Goal: Task Accomplishment & Management: Complete application form

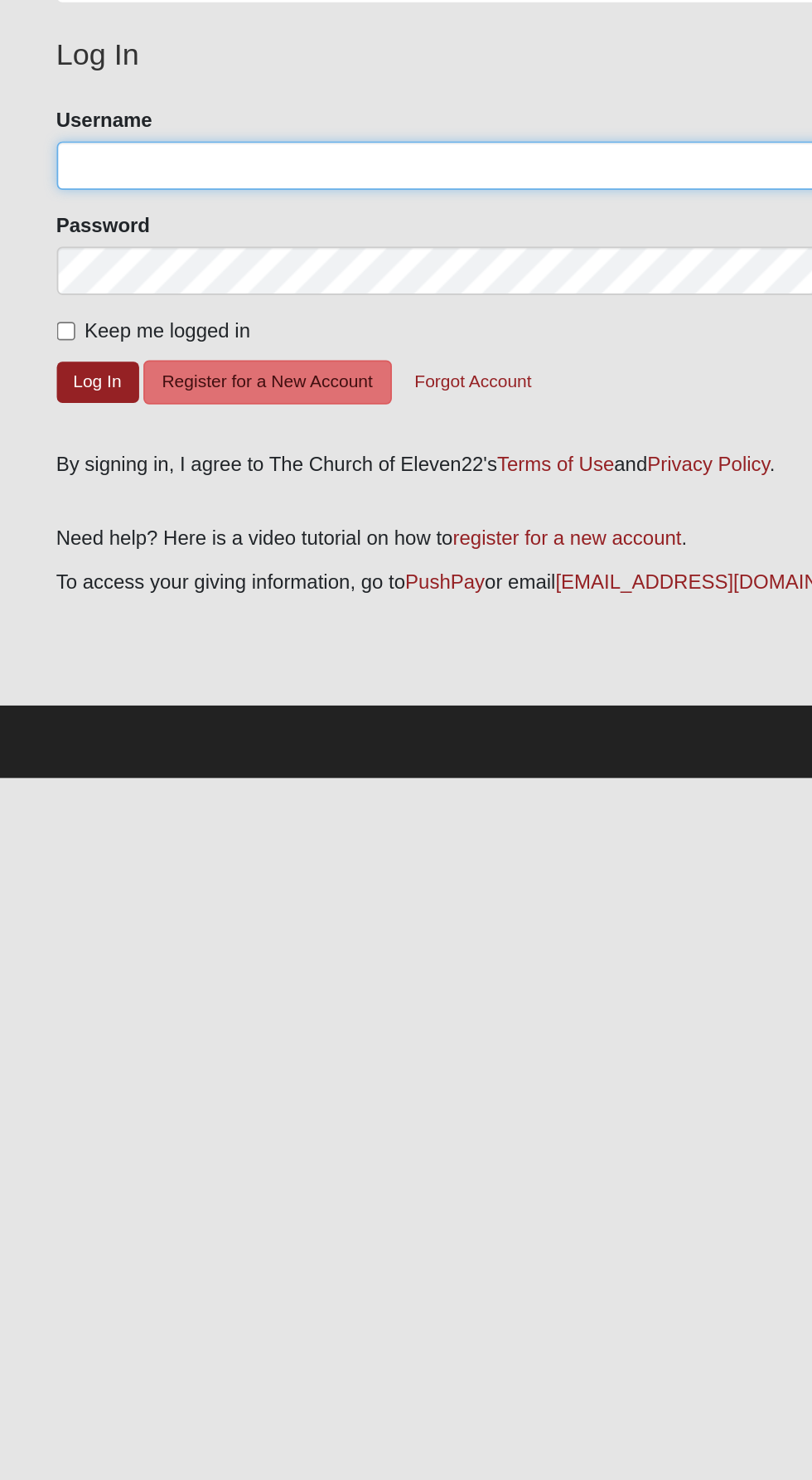
click at [197, 200] on input "Username" at bounding box center [406, 212] width 747 height 29
click at [231, 214] on input "Username" at bounding box center [406, 212] width 747 height 29
type input "kristinbass1@gmail.com"
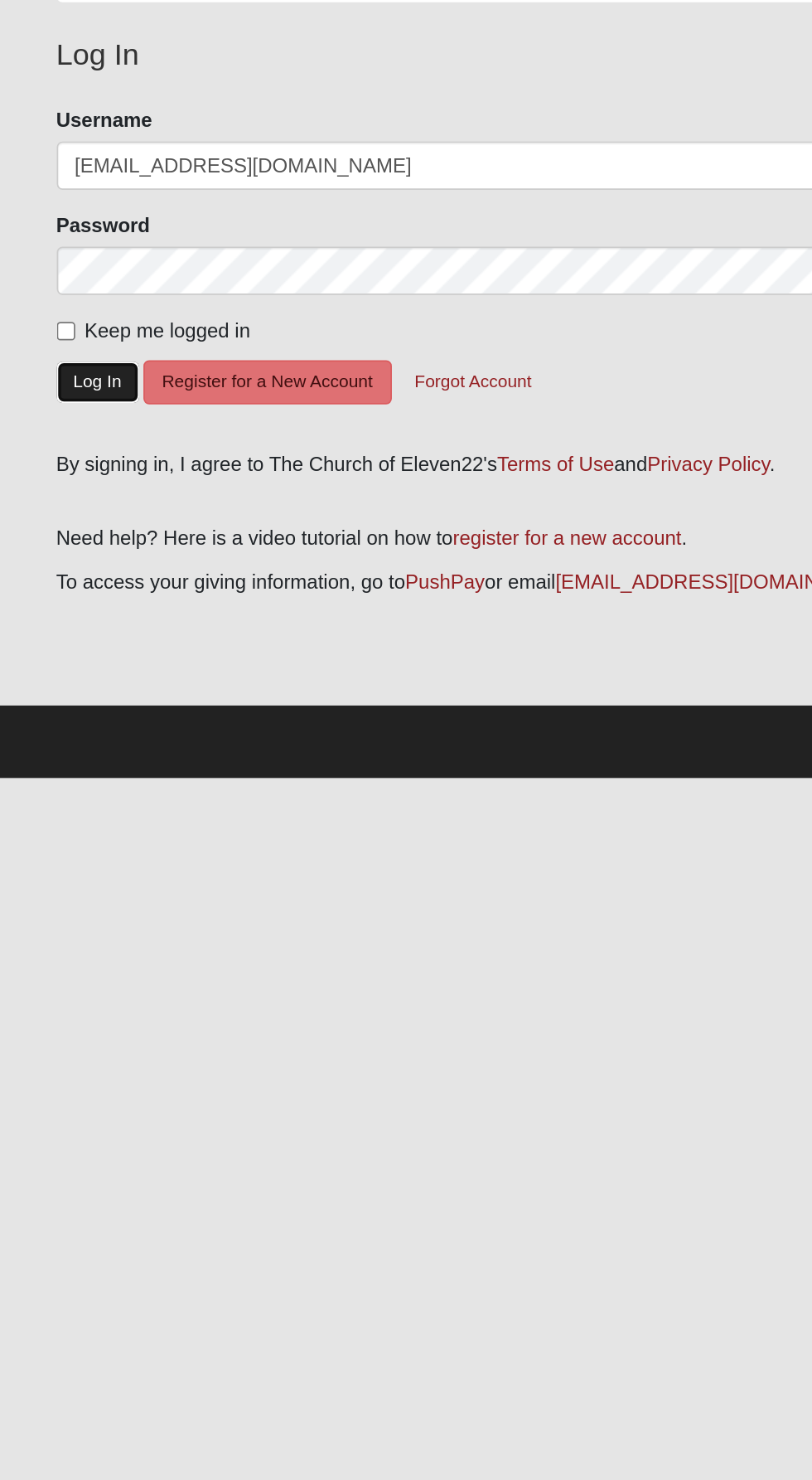
click at [50, 347] on button "Log In" at bounding box center [57, 338] width 48 height 24
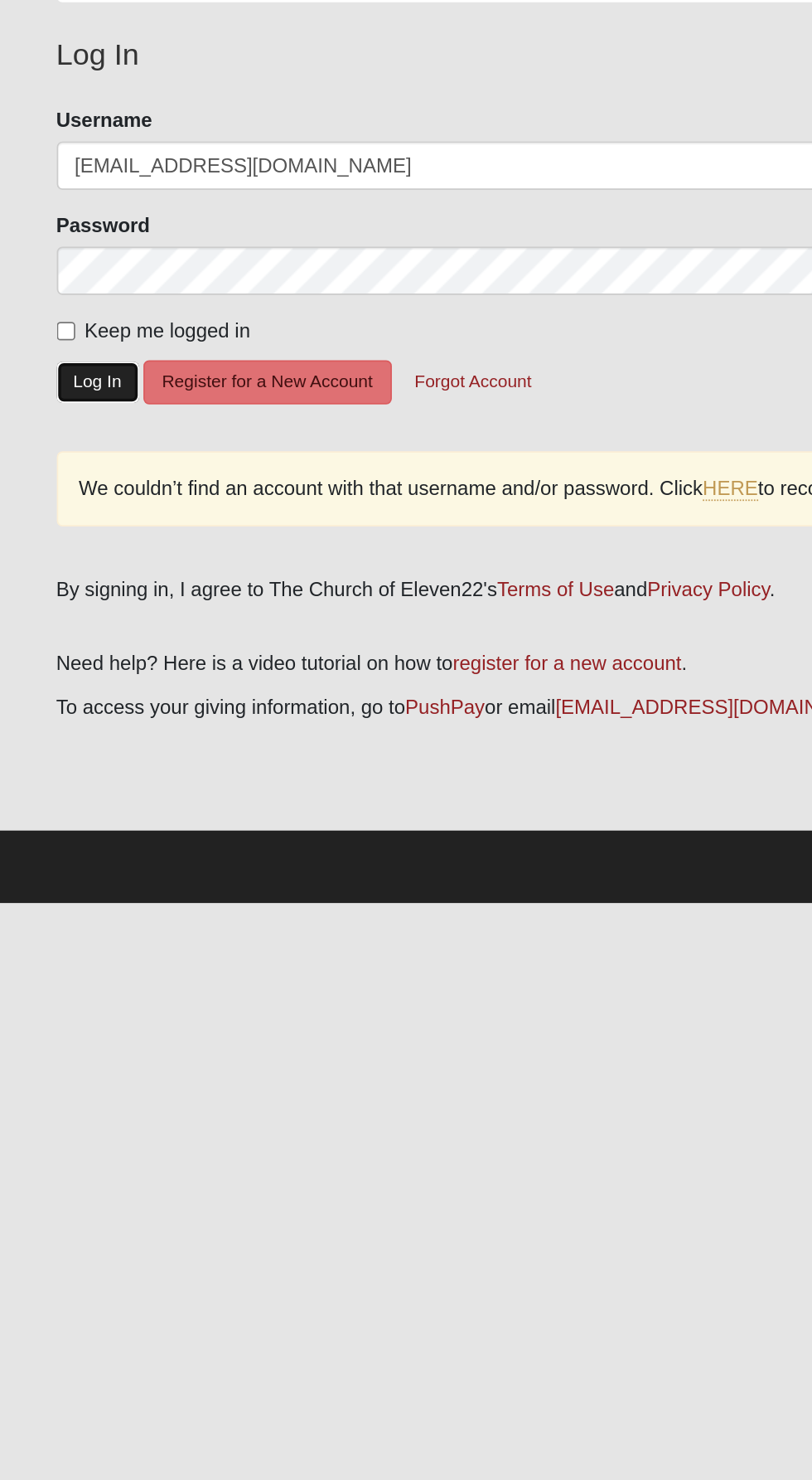
click at [49, 330] on button "Log In" at bounding box center [57, 338] width 48 height 24
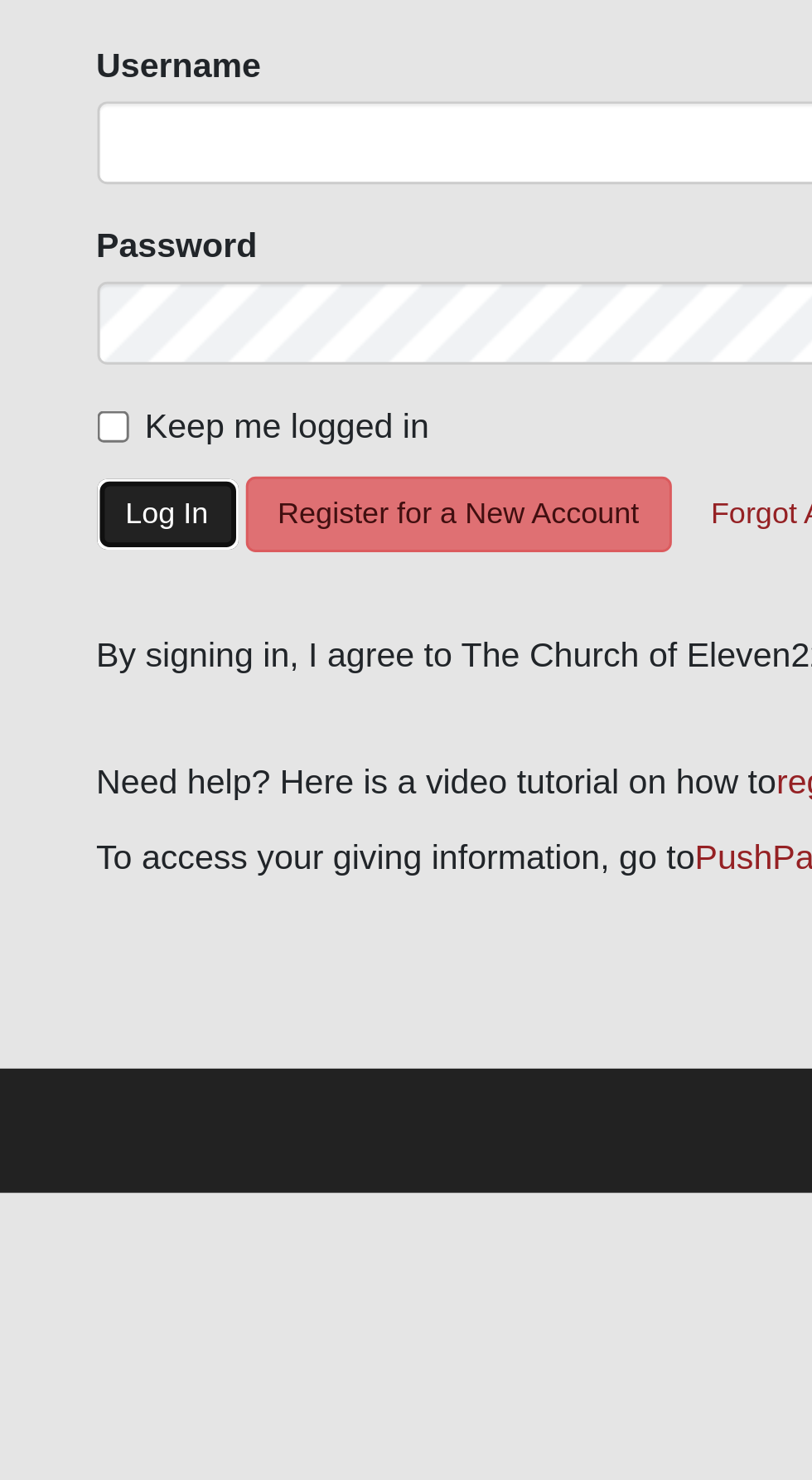
click at [47, 338] on button "Log In" at bounding box center [57, 338] width 48 height 24
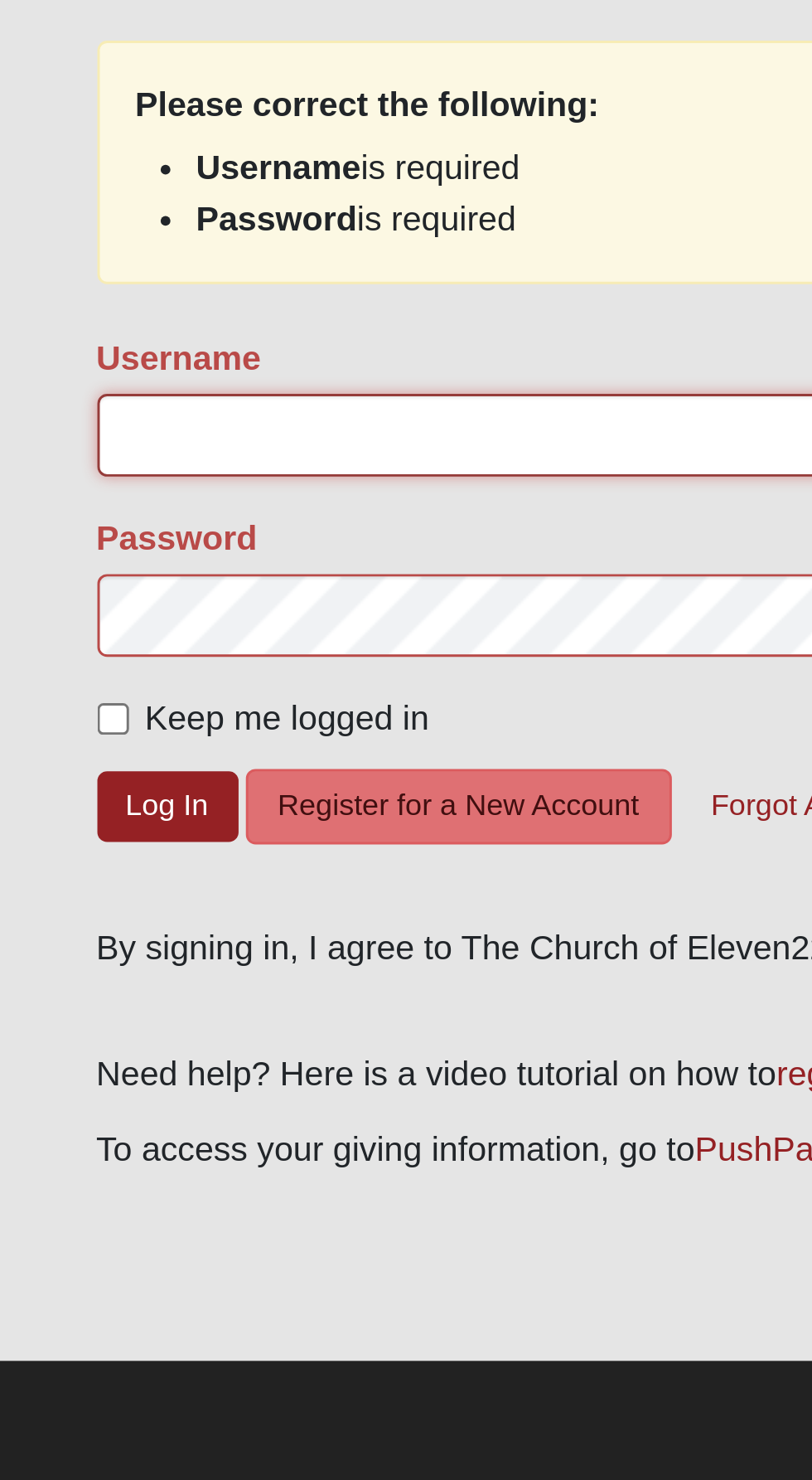
click at [102, 304] on input "Username" at bounding box center [406, 312] width 747 height 29
type input "kristinbass1@gmail.com"
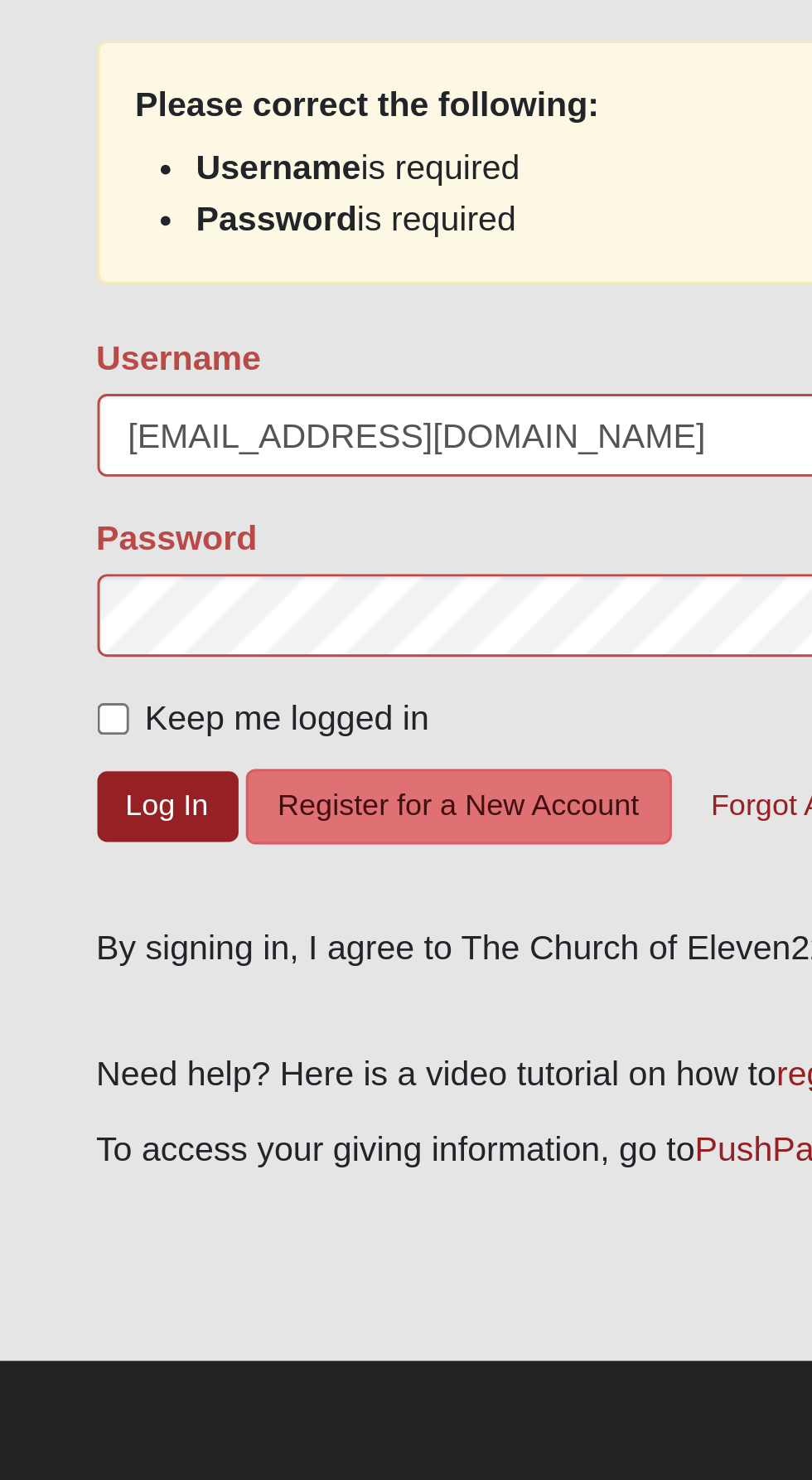
click at [33, 426] on button "Log In" at bounding box center [57, 438] width 48 height 24
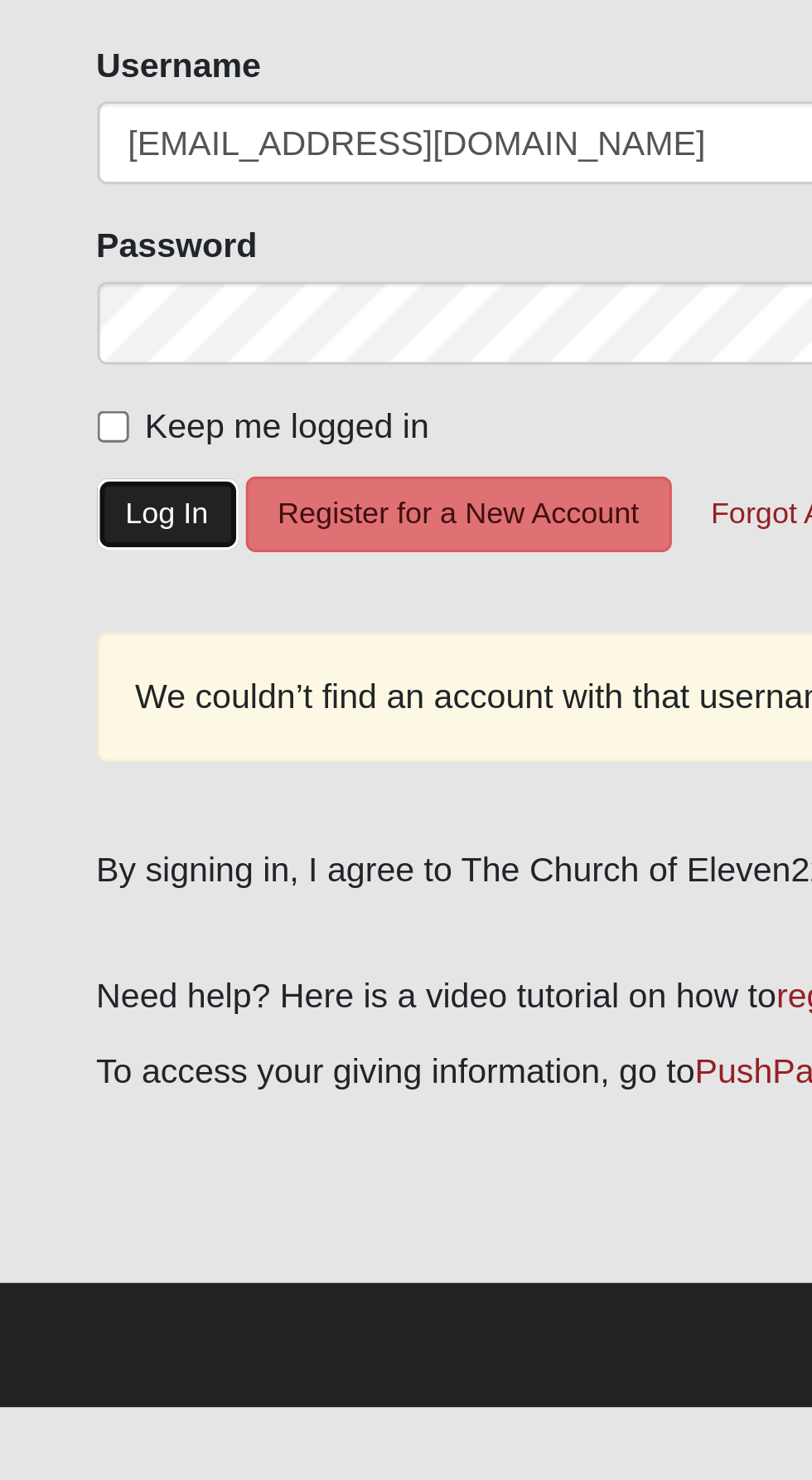
click at [54, 332] on button "Log In" at bounding box center [57, 338] width 48 height 24
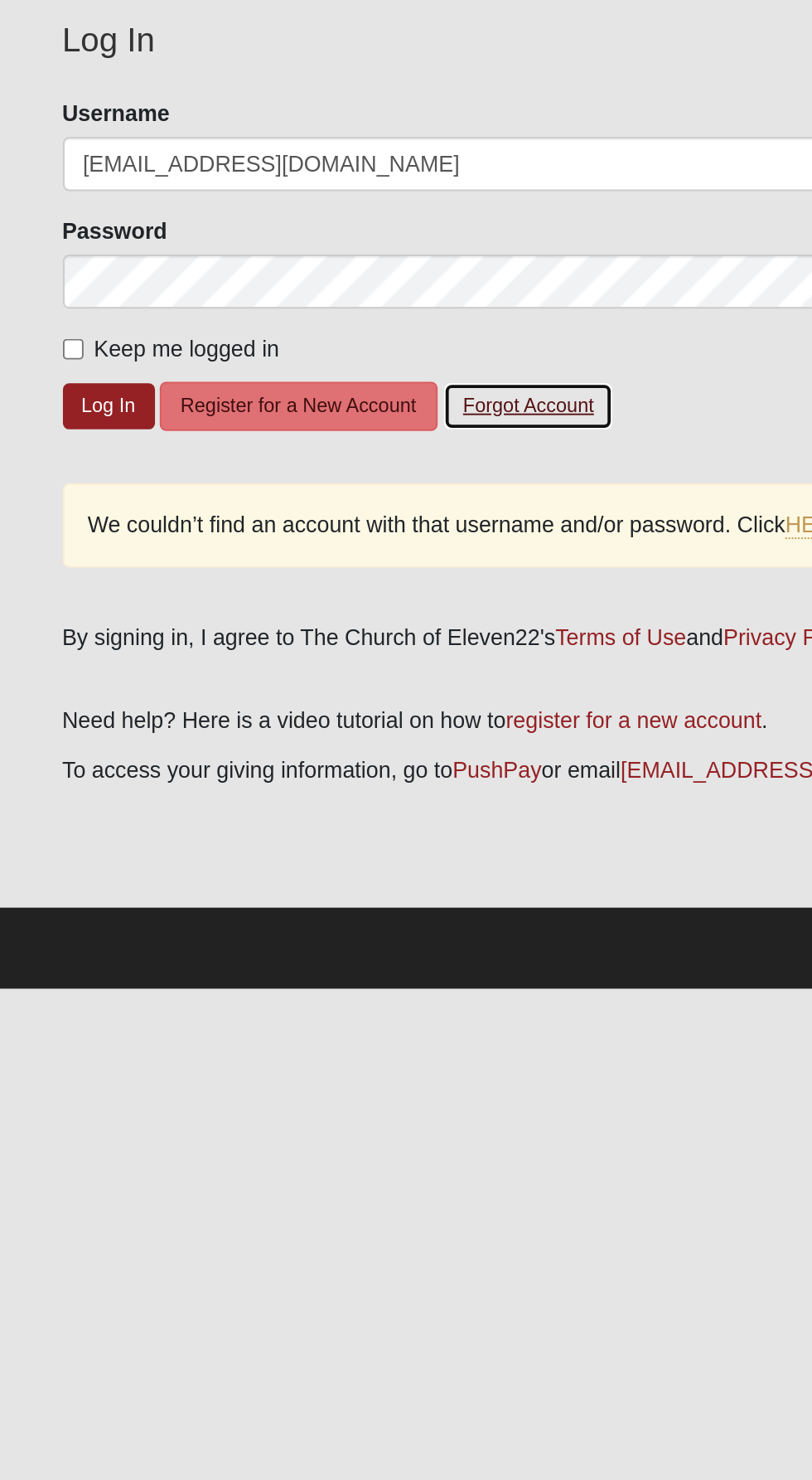
click at [290, 338] on button "Forgot Account" at bounding box center [276, 338] width 89 height 26
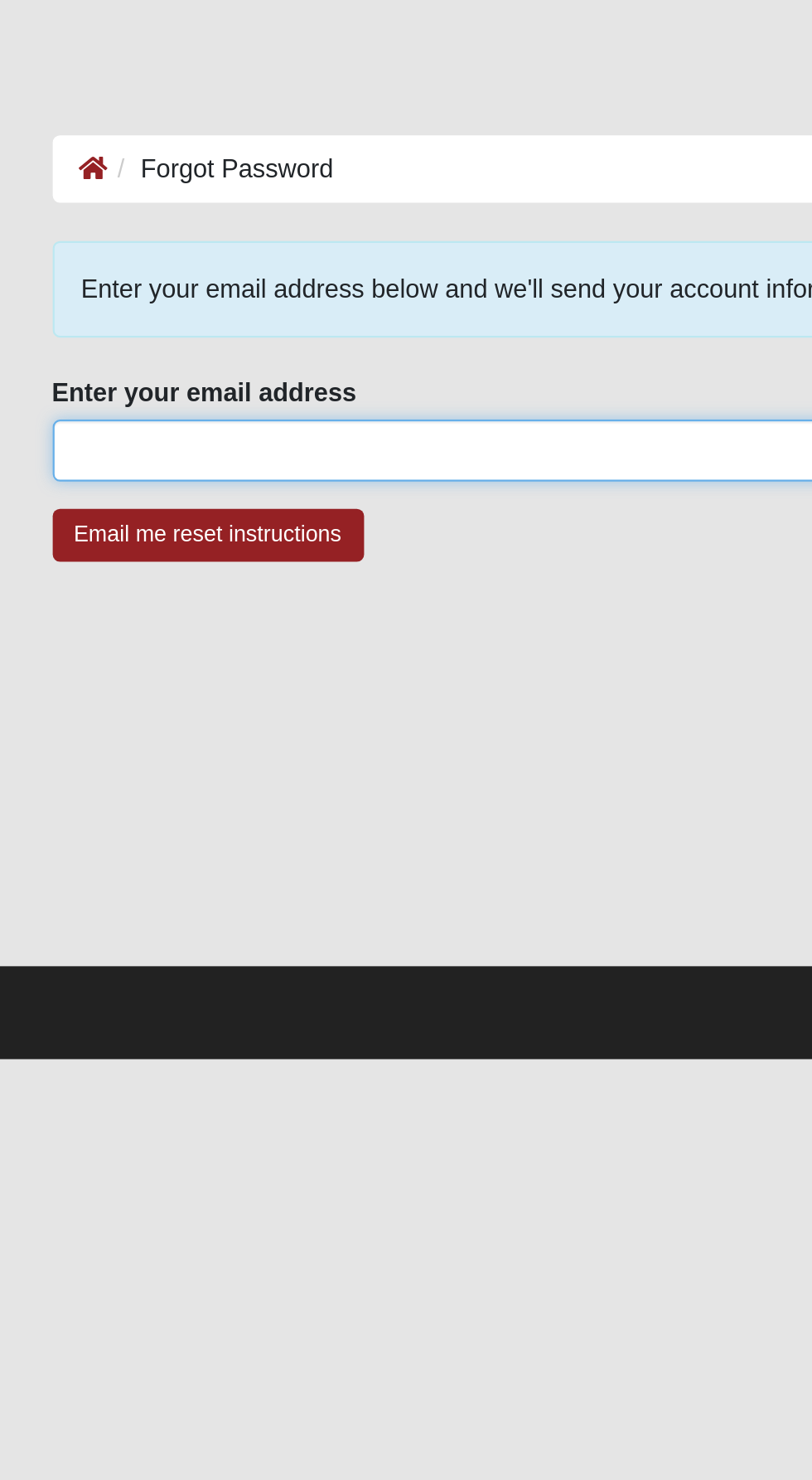
click at [162, 226] on input "Enter your email address" at bounding box center [406, 229] width 747 height 29
type input "kristinbass1@gmail.com"
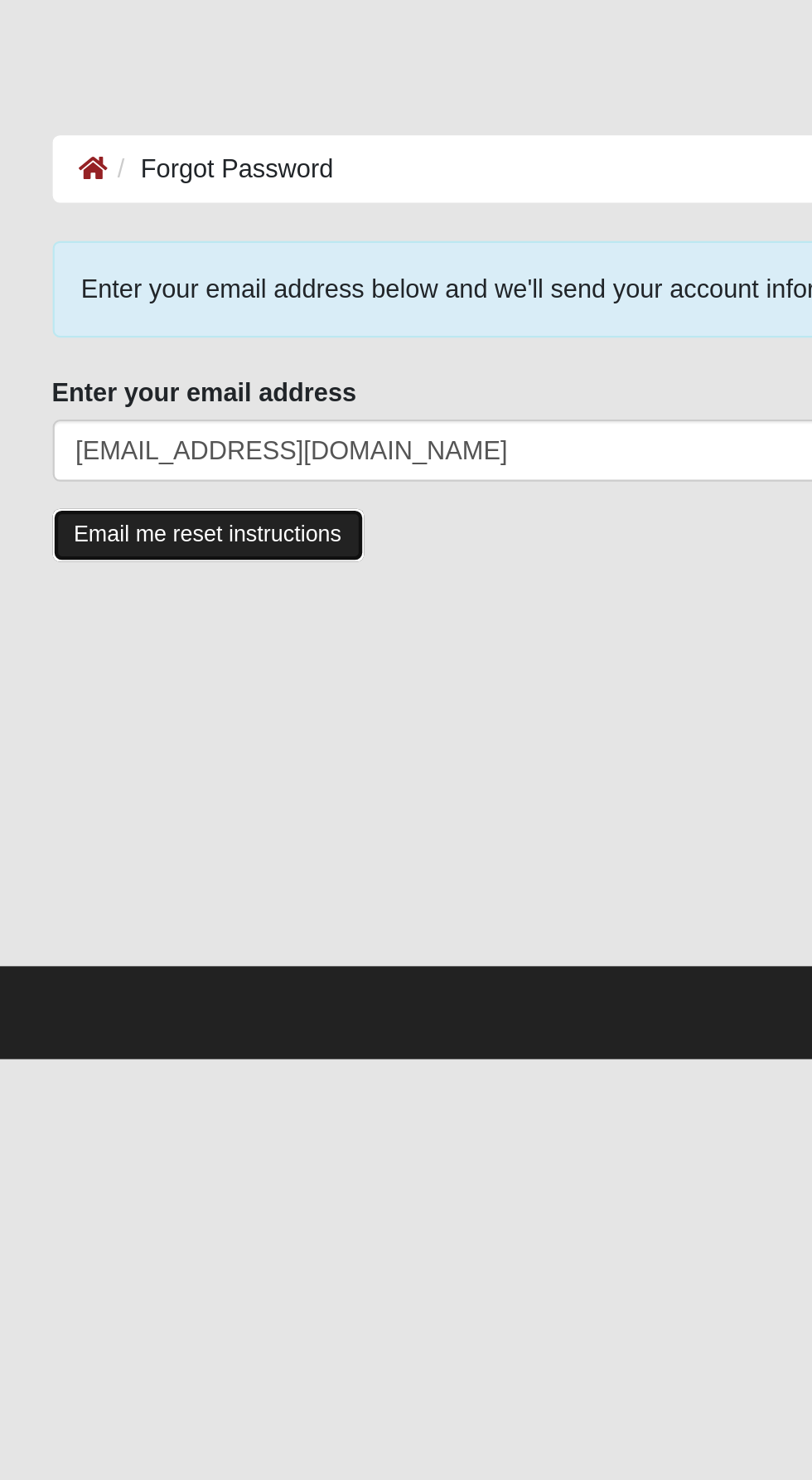
click at [139, 280] on input "Email me reset instructions" at bounding box center [104, 269] width 142 height 24
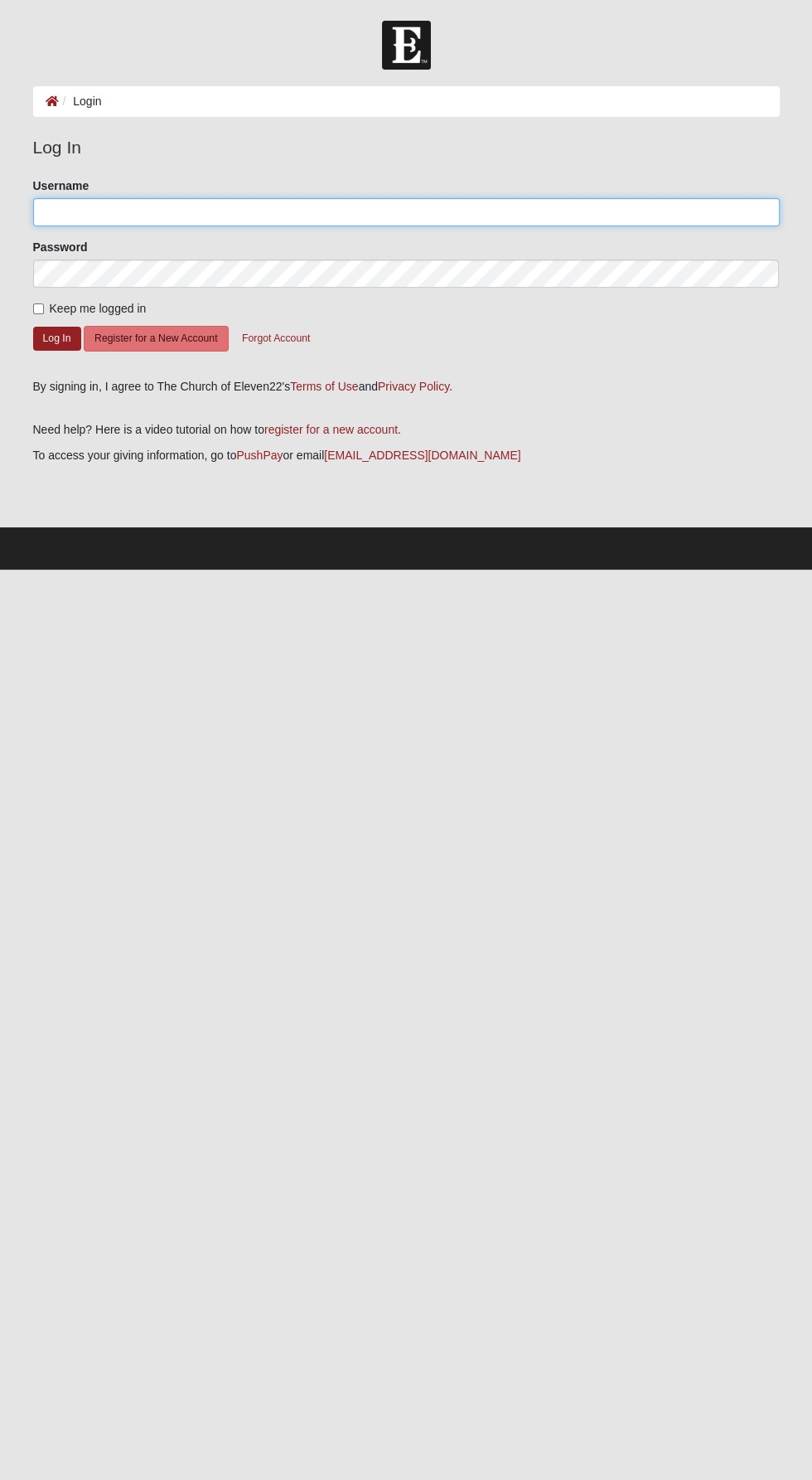
click at [369, 211] on input "Username" at bounding box center [406, 212] width 747 height 29
type input "Remote"
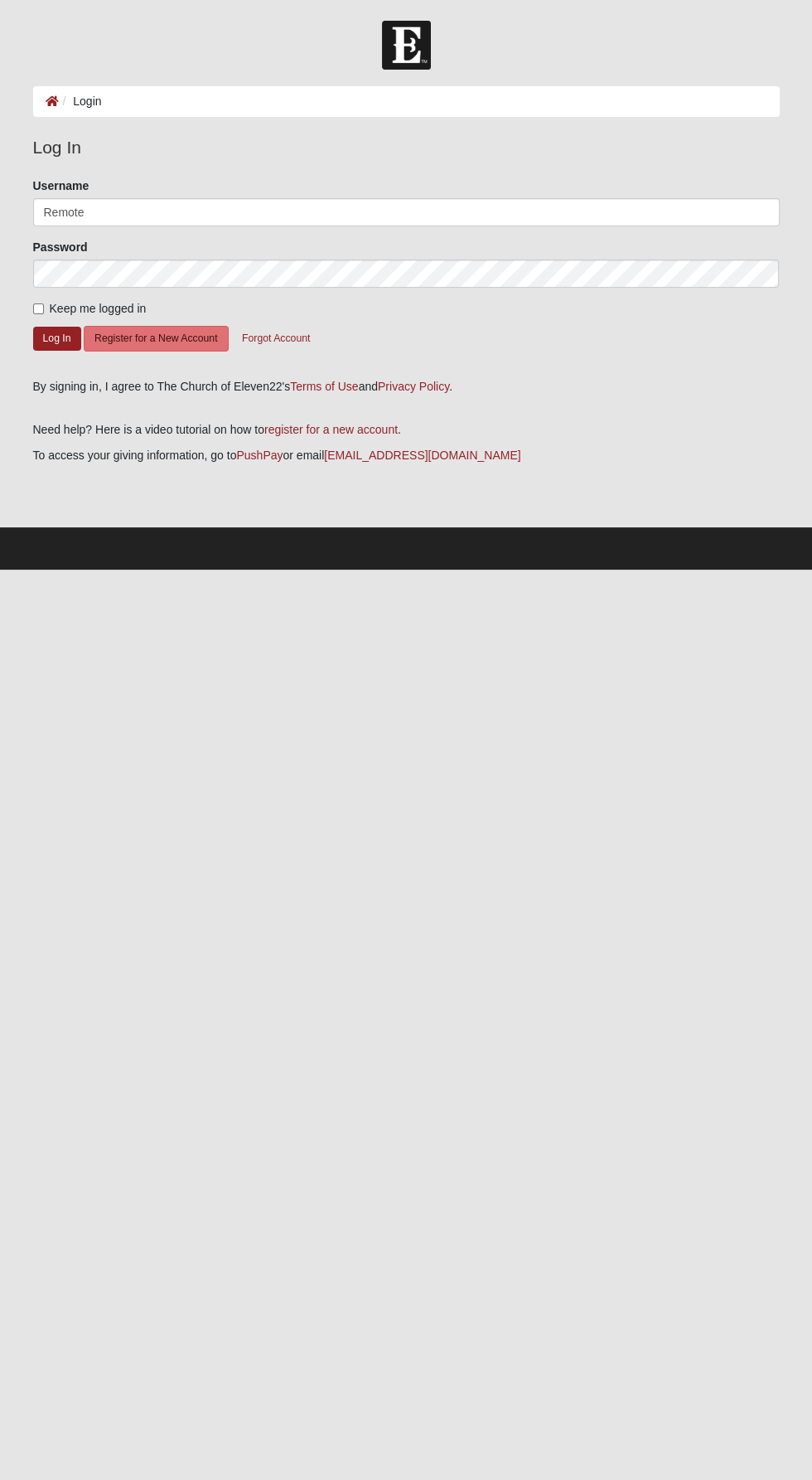
click at [33, 327] on button "Log In" at bounding box center [57, 338] width 48 height 24
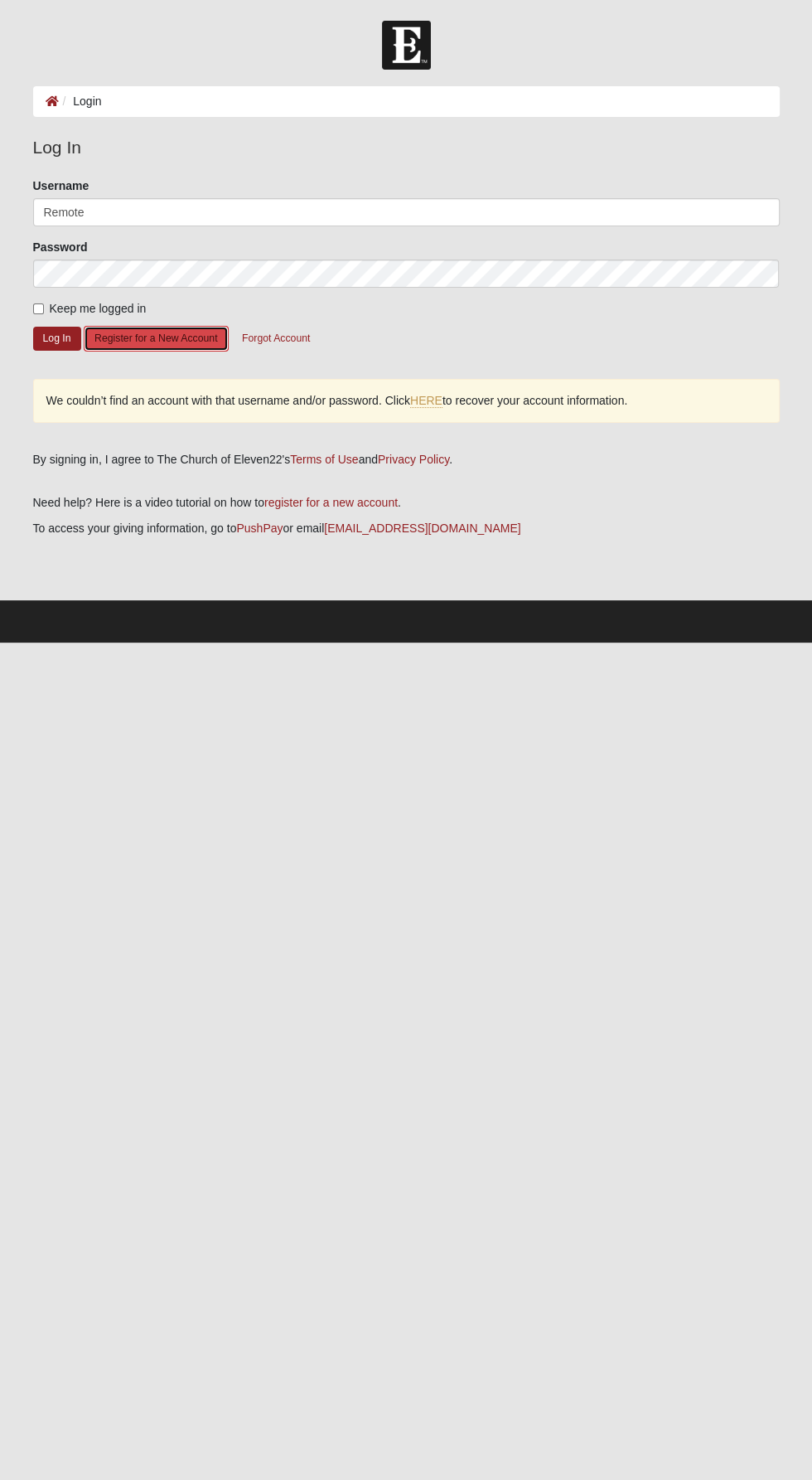
click at [186, 336] on button "Register for a New Account" at bounding box center [155, 338] width 144 height 26
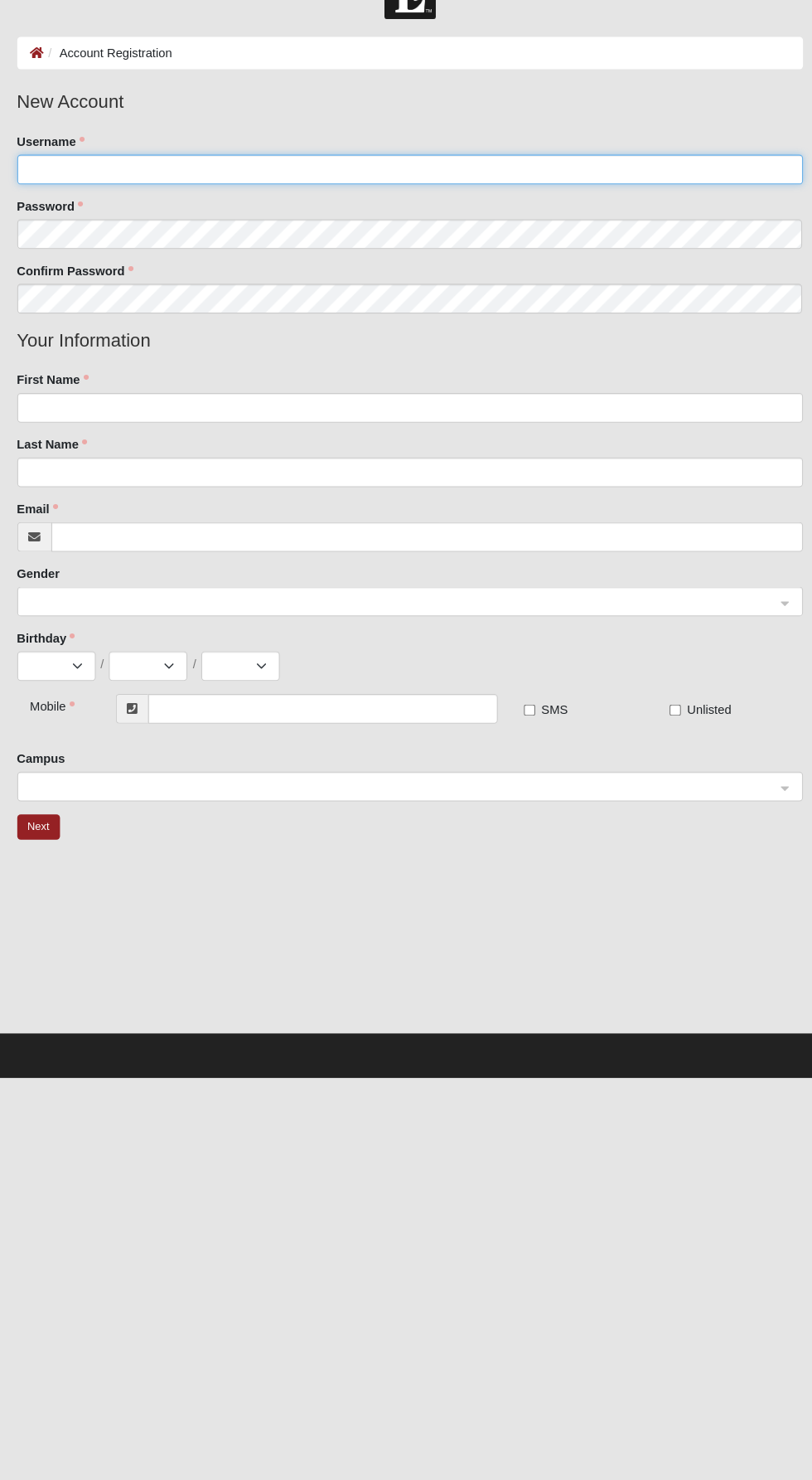
click at [282, 212] on input "Username" at bounding box center [406, 212] width 747 height 29
click at [147, 214] on input "Username" at bounding box center [406, 212] width 747 height 29
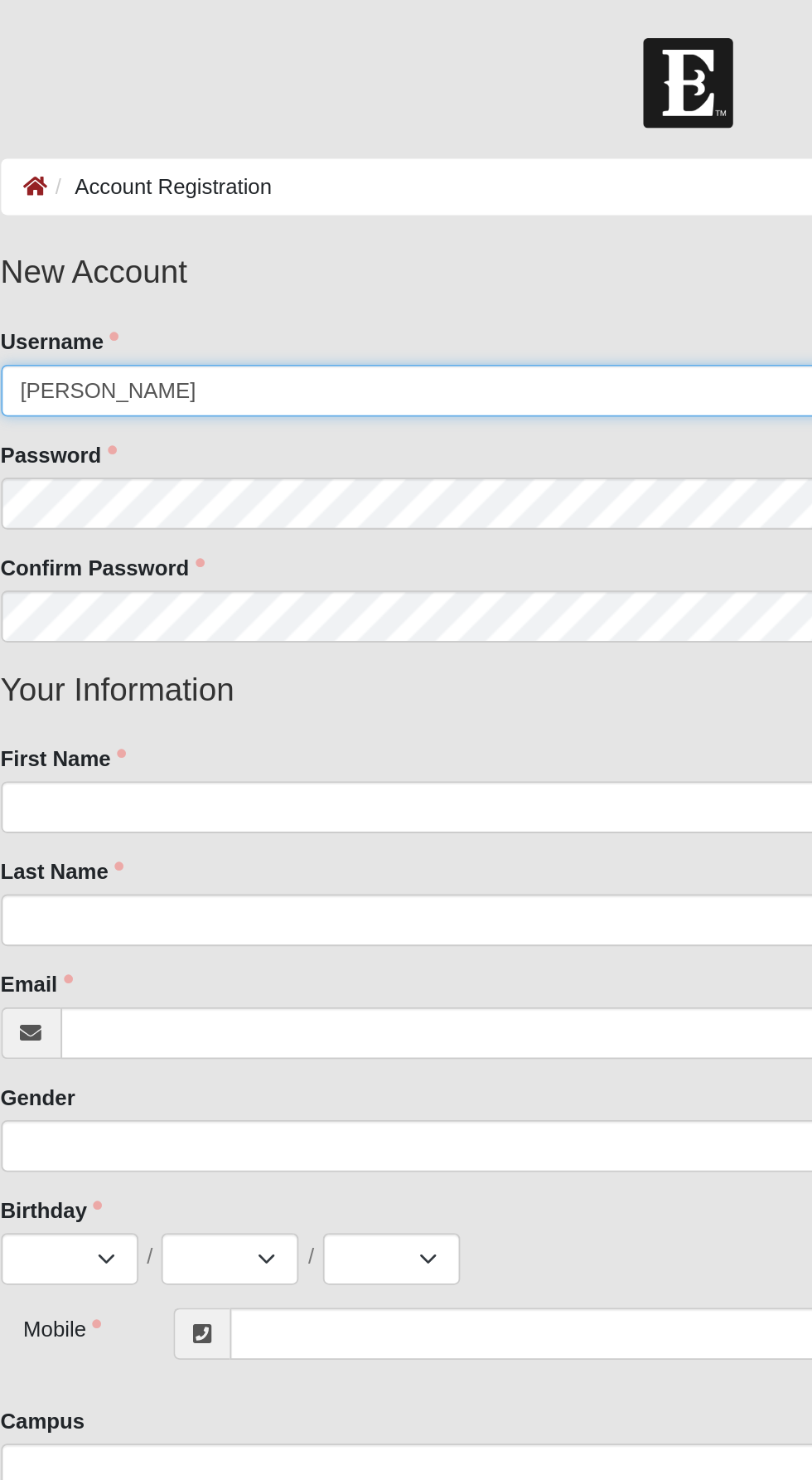
type input "Kristin"
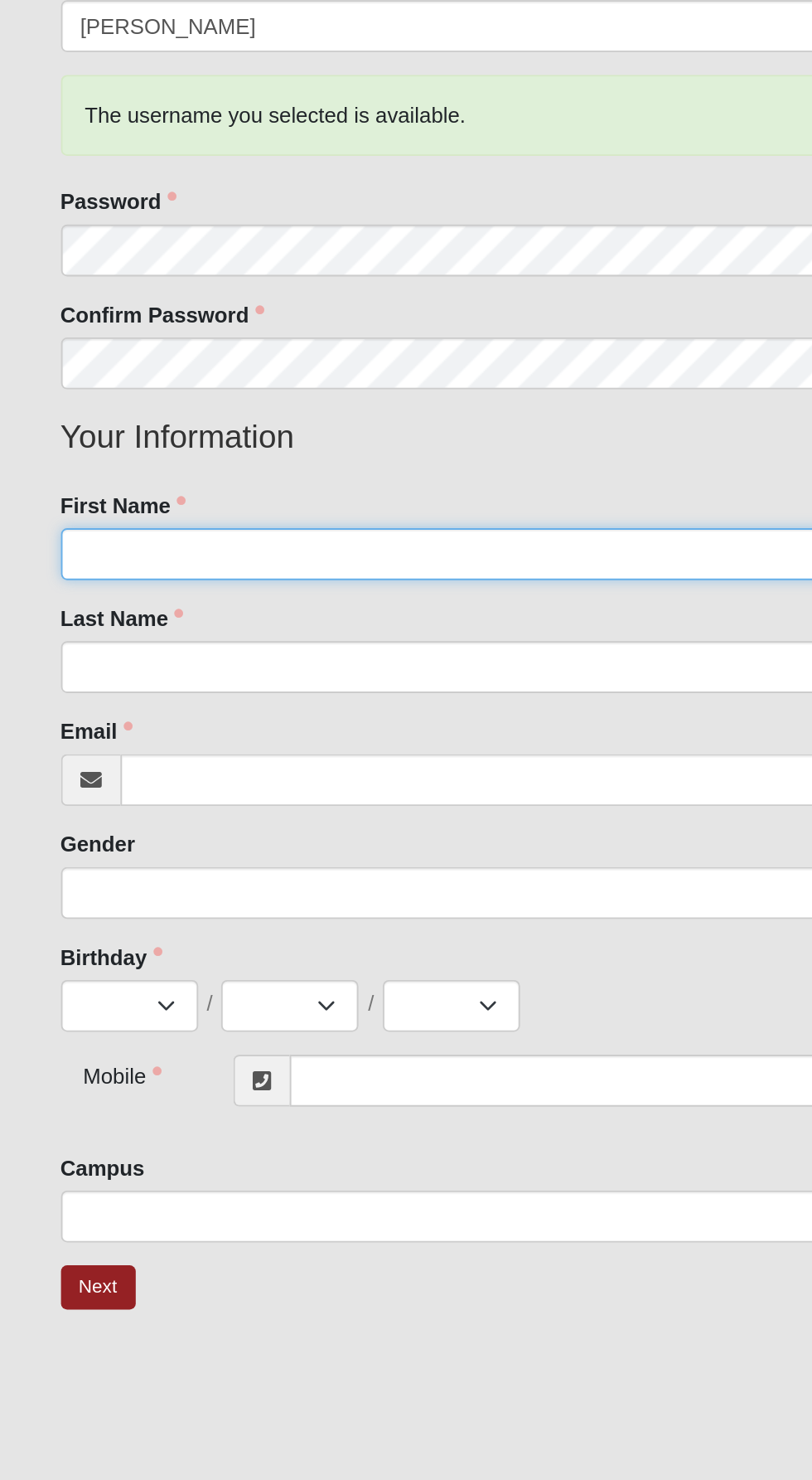
click at [322, 510] on input "First Name" at bounding box center [406, 499] width 747 height 29
type input "Kristin"
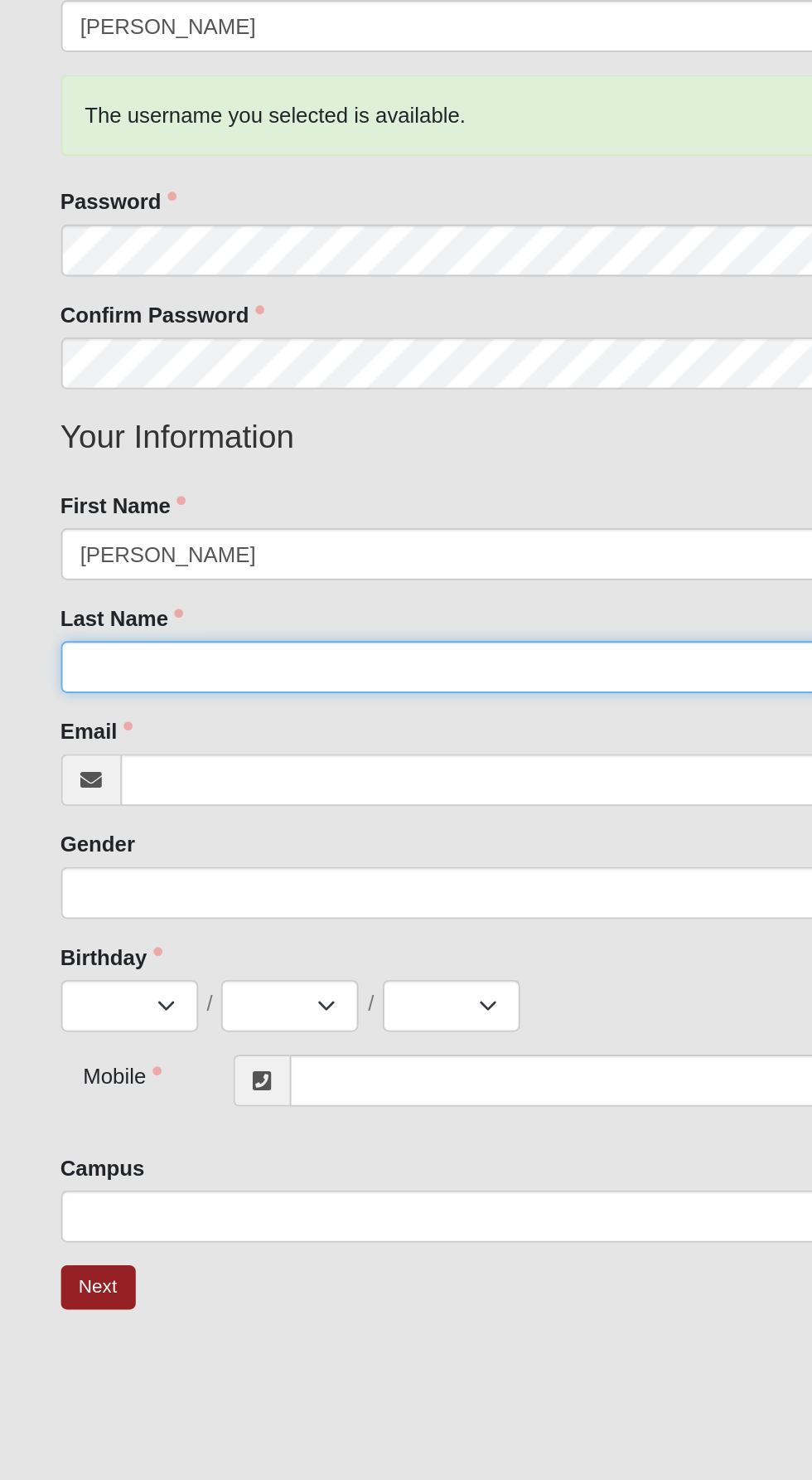
type input "Bass"
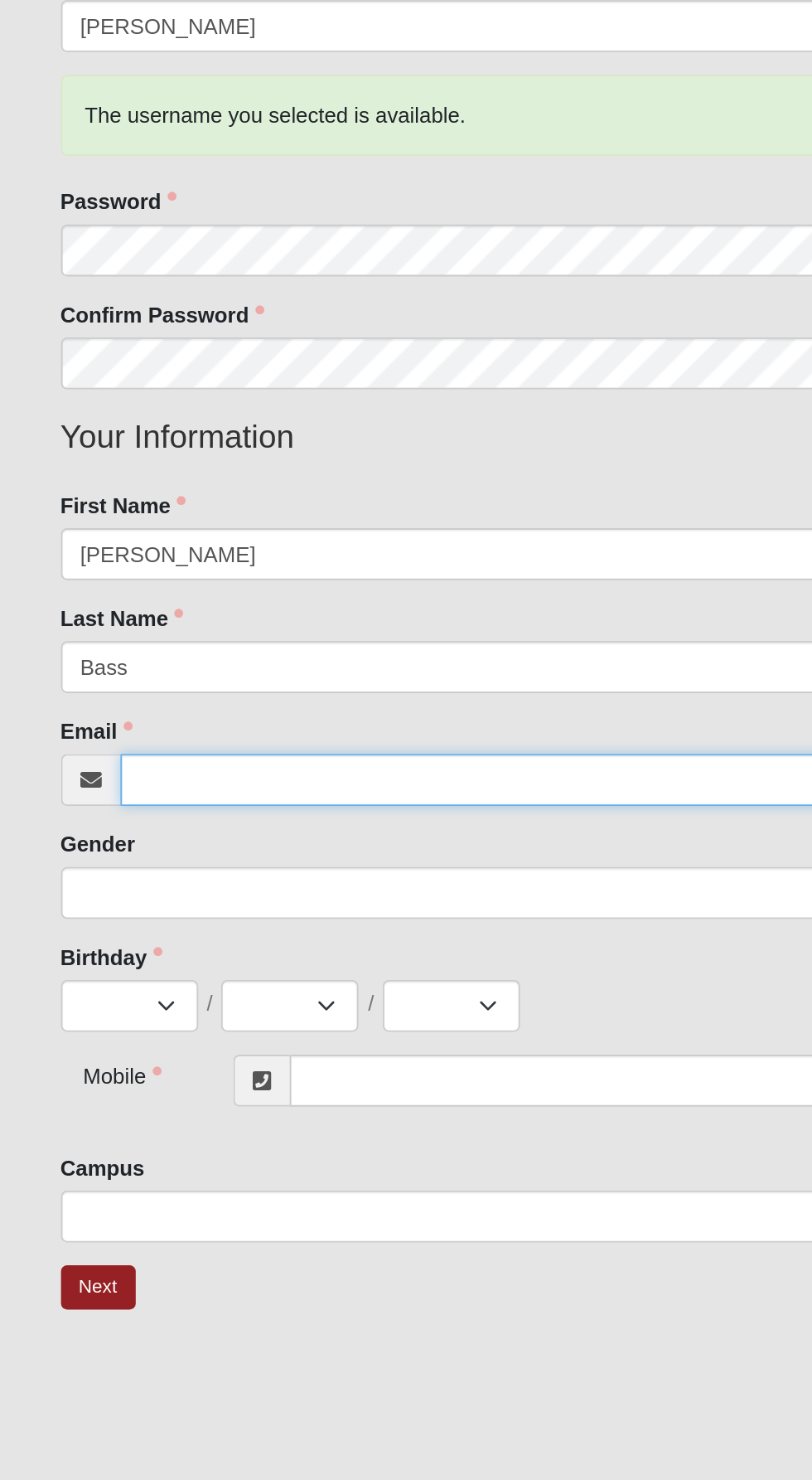
type input "Kristinbass1@gmail.com"
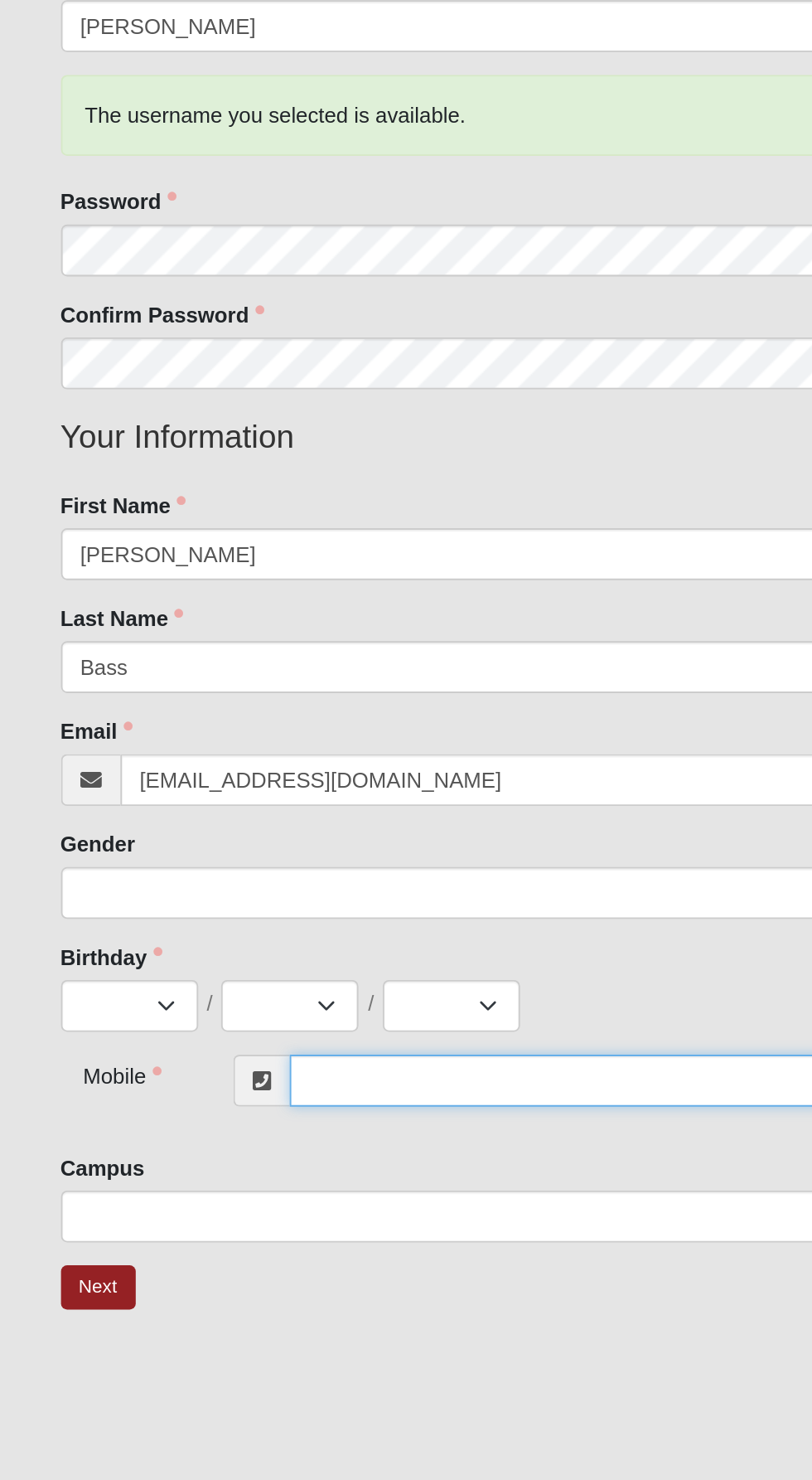
type input "(682) 308-7070"
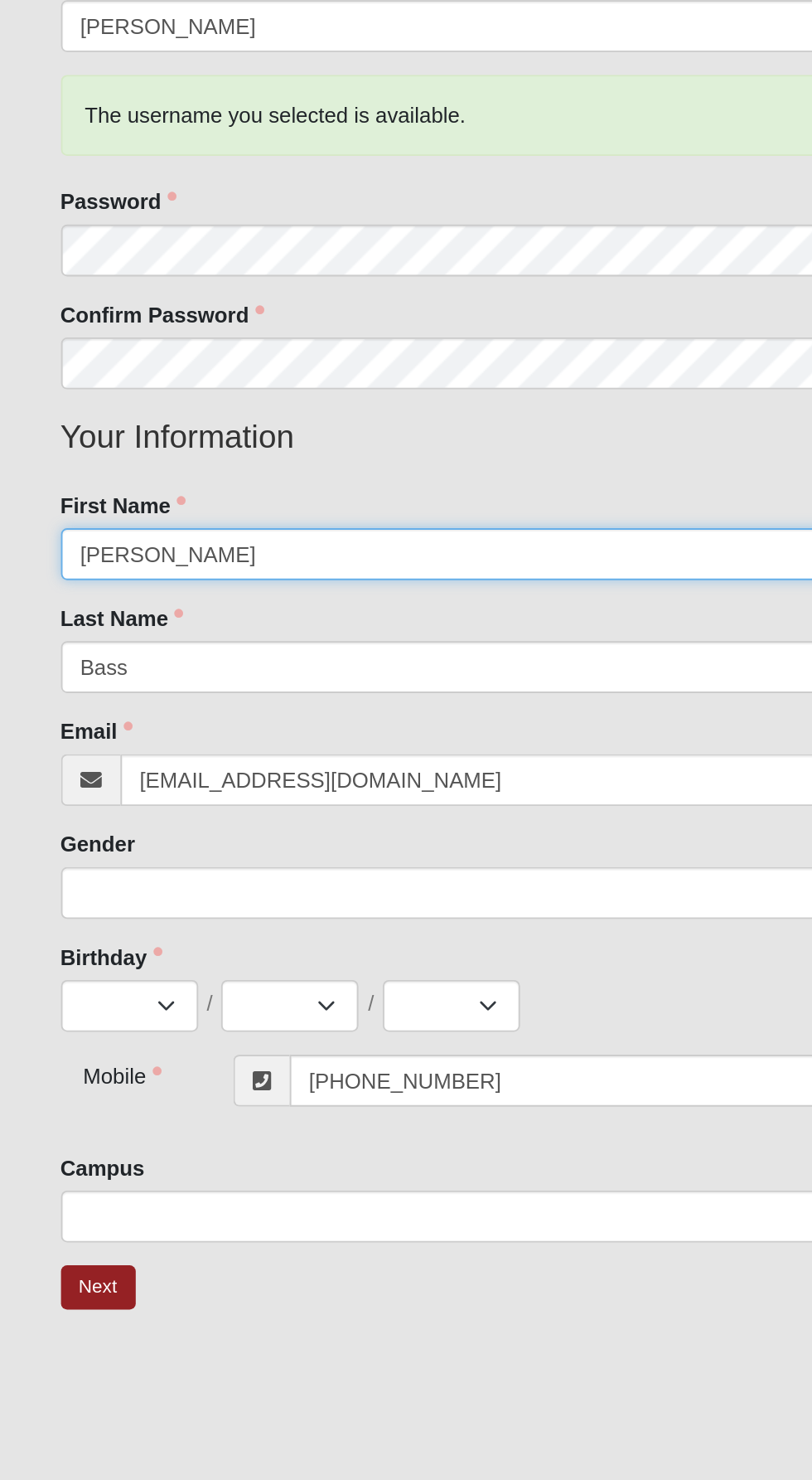
click at [287, 683] on span at bounding box center [399, 684] width 711 height 18
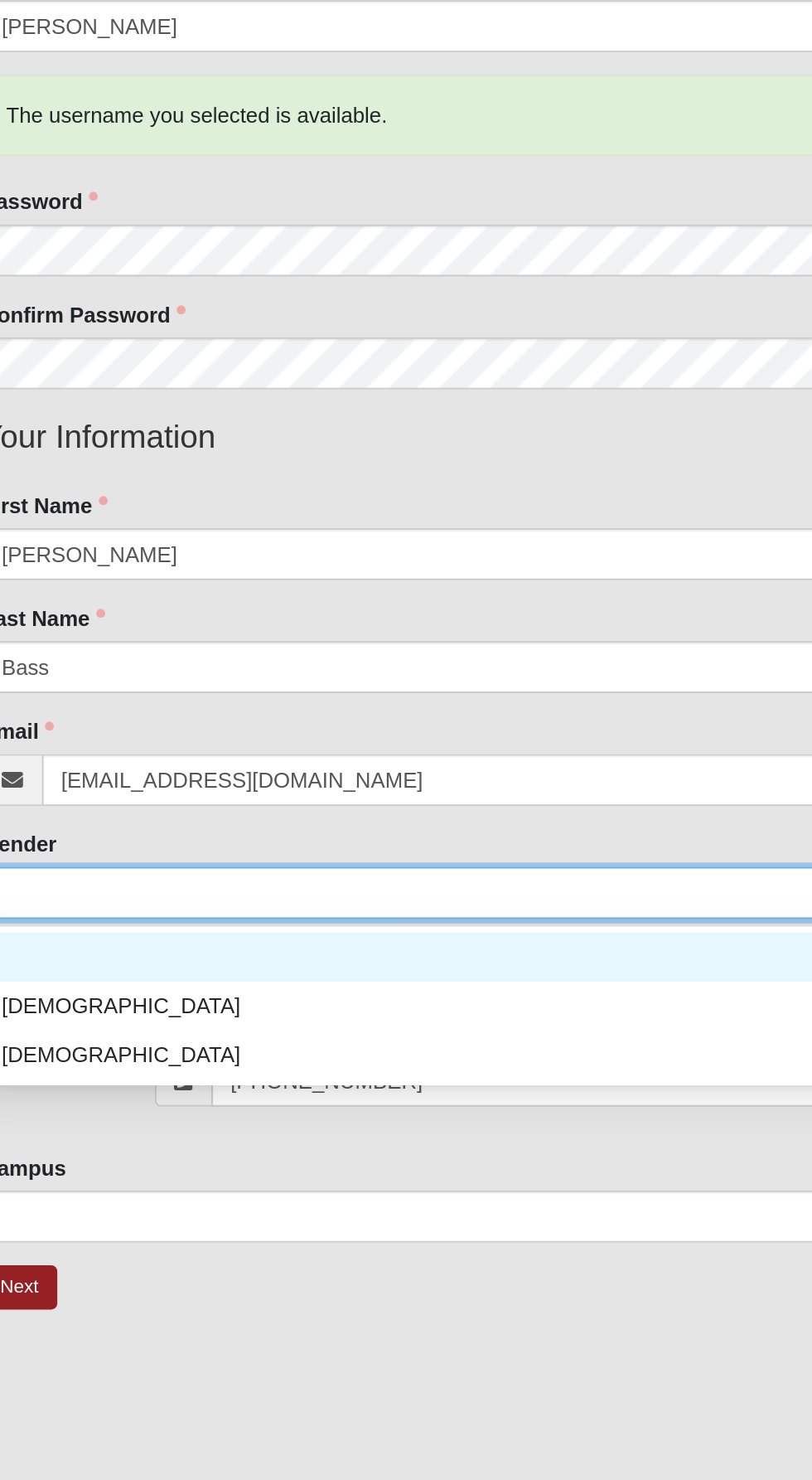
click at [99, 773] on div "Female" at bounding box center [407, 771] width 727 height 18
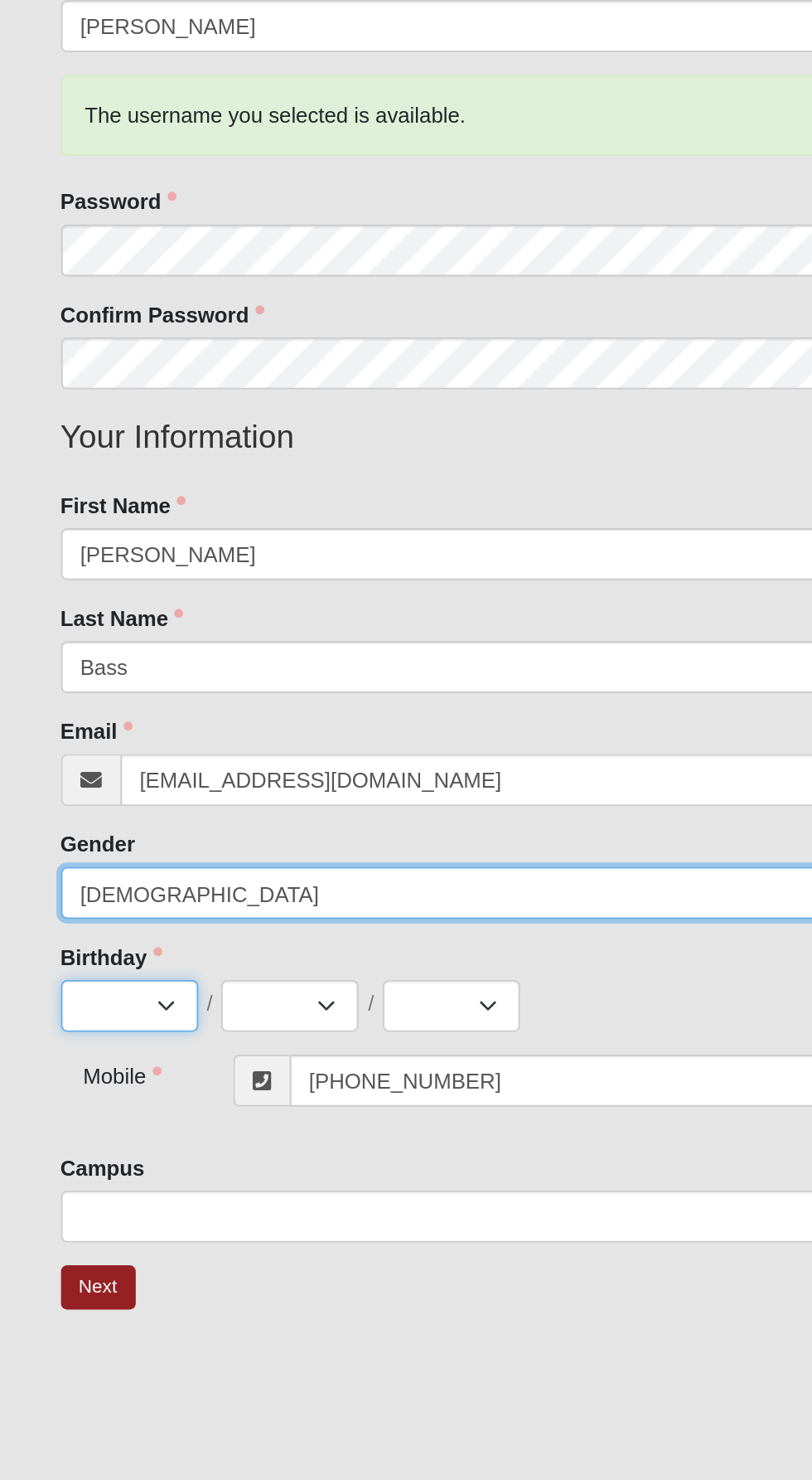
click at [84, 751] on select "Jan Feb Mar Apr May Jun Jul Aug Sep Oct Nov Dec" at bounding box center [70, 744] width 74 height 29
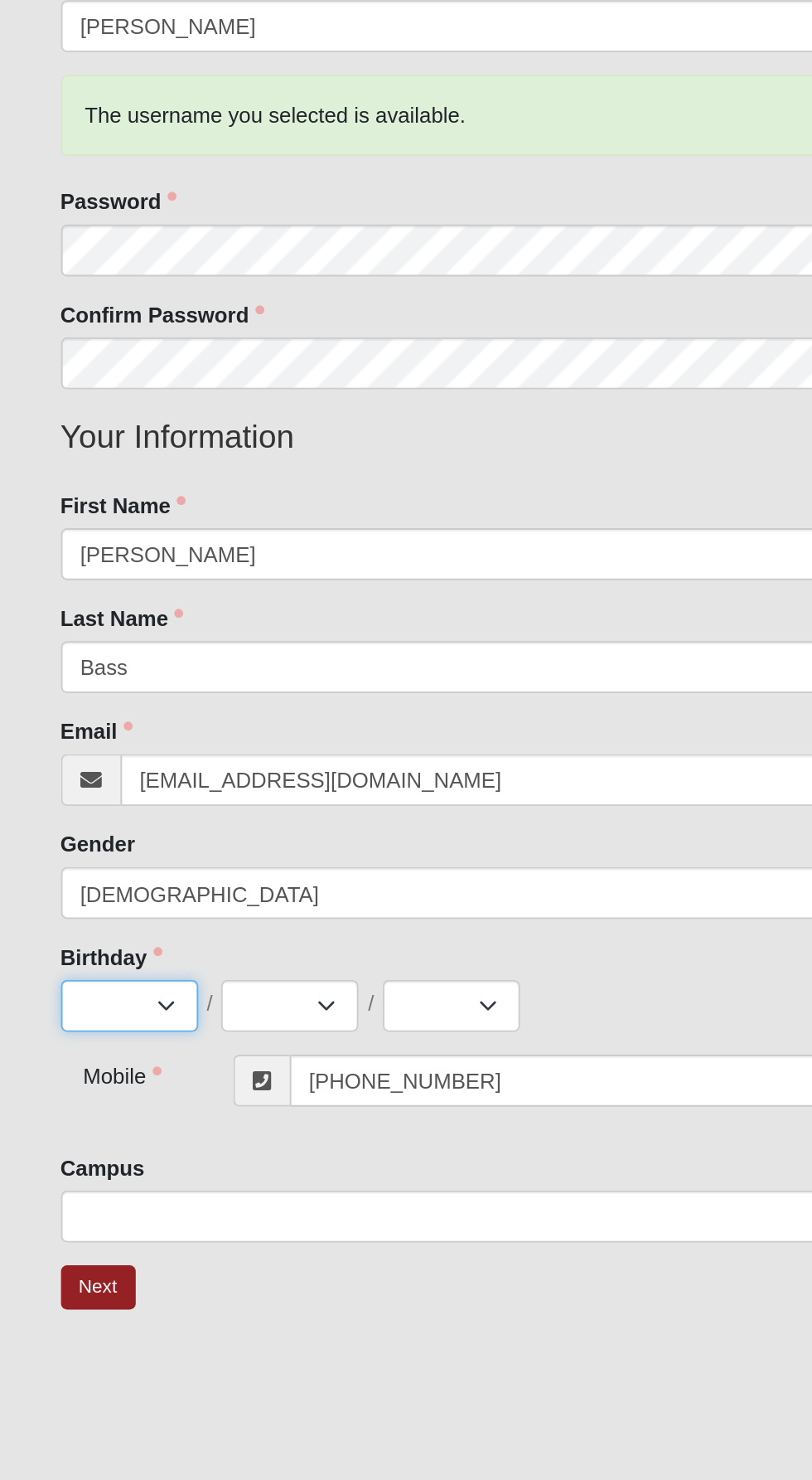
select select "4"
click at [33, 730] on select "Jan Feb Mar Apr May Jun Jul Aug Sep Oct Nov Dec" at bounding box center [70, 744] width 74 height 29
click at [192, 748] on select "1 2 3 4 5 6 7 8 9 10 11 12 13 14 15 16 17 18 19 20 21 22 23 24 25 26 27 28 29 30" at bounding box center [157, 744] width 74 height 29
select select "19"
click at [122, 730] on select "1 2 3 4 5 6 7 8 9 10 11 12 13 14 15 16 17 18 19 20 21 22 23 24 25 26 27 28 29 30" at bounding box center [157, 744] width 74 height 29
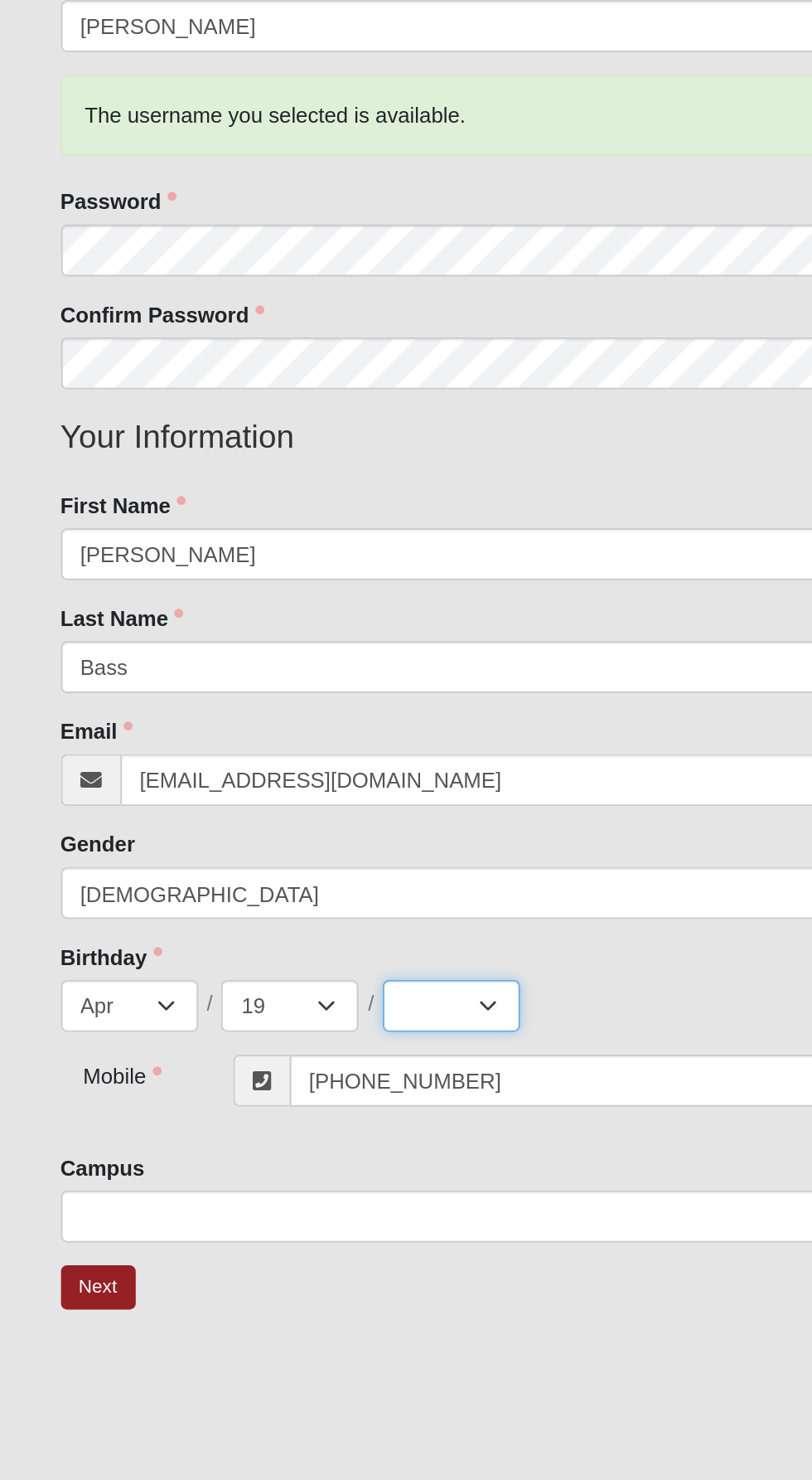
click at [258, 744] on select "2025 2024 2023 2022 2021 2020 2019 2018 2017 2016 2015 2014 2013 2012 2011 2010…" at bounding box center [245, 744] width 74 height 29
select select "1971"
click at [212, 730] on select "2025 2024 2023 2022 2021 2020 2019 2018 2017 2016 2015 2014 2013 2012 2011 2010…" at bounding box center [245, 744] width 74 height 29
click at [315, 863] on span at bounding box center [399, 860] width 711 height 18
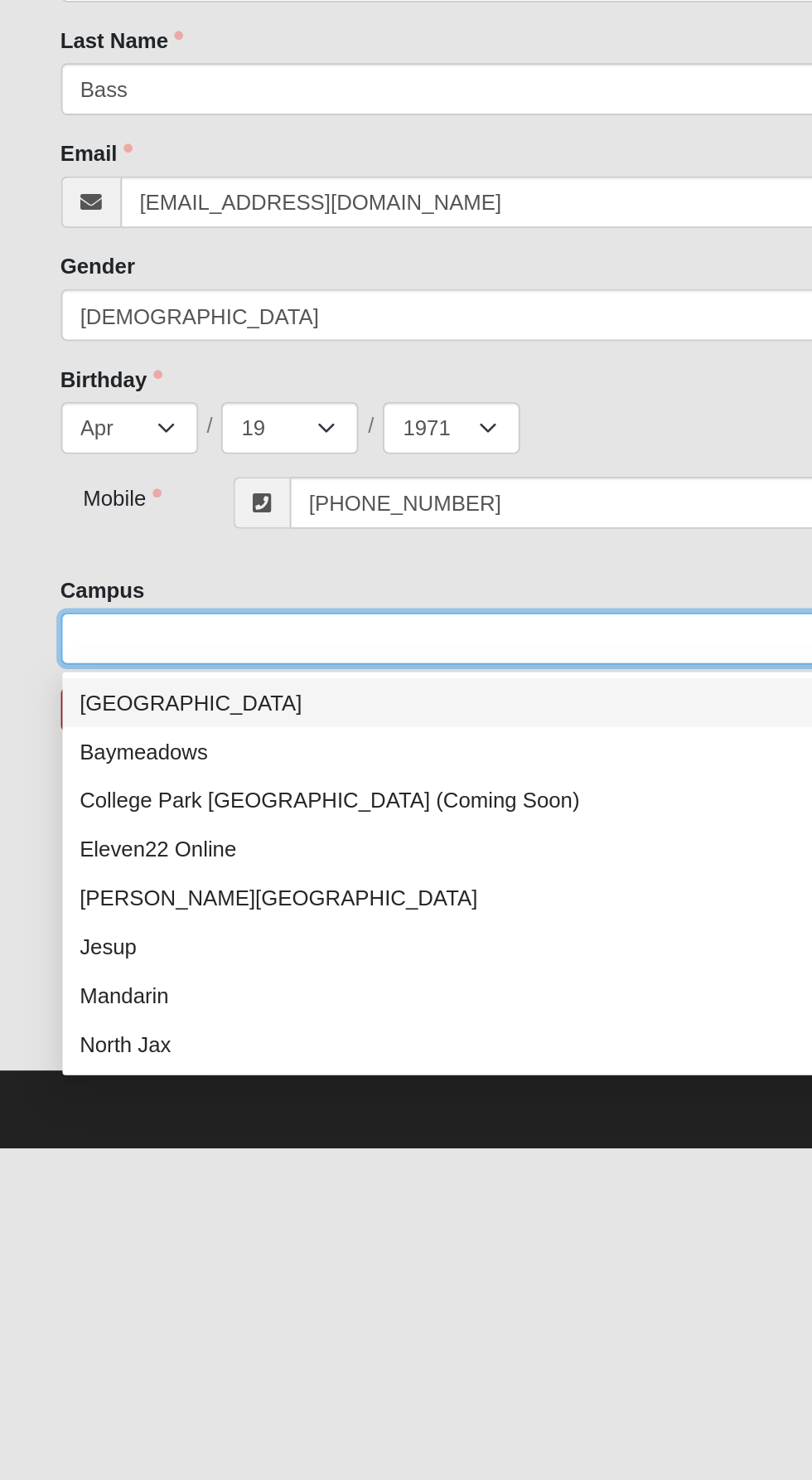
click at [107, 989] on div "Fleming Island" at bounding box center [407, 1000] width 747 height 27
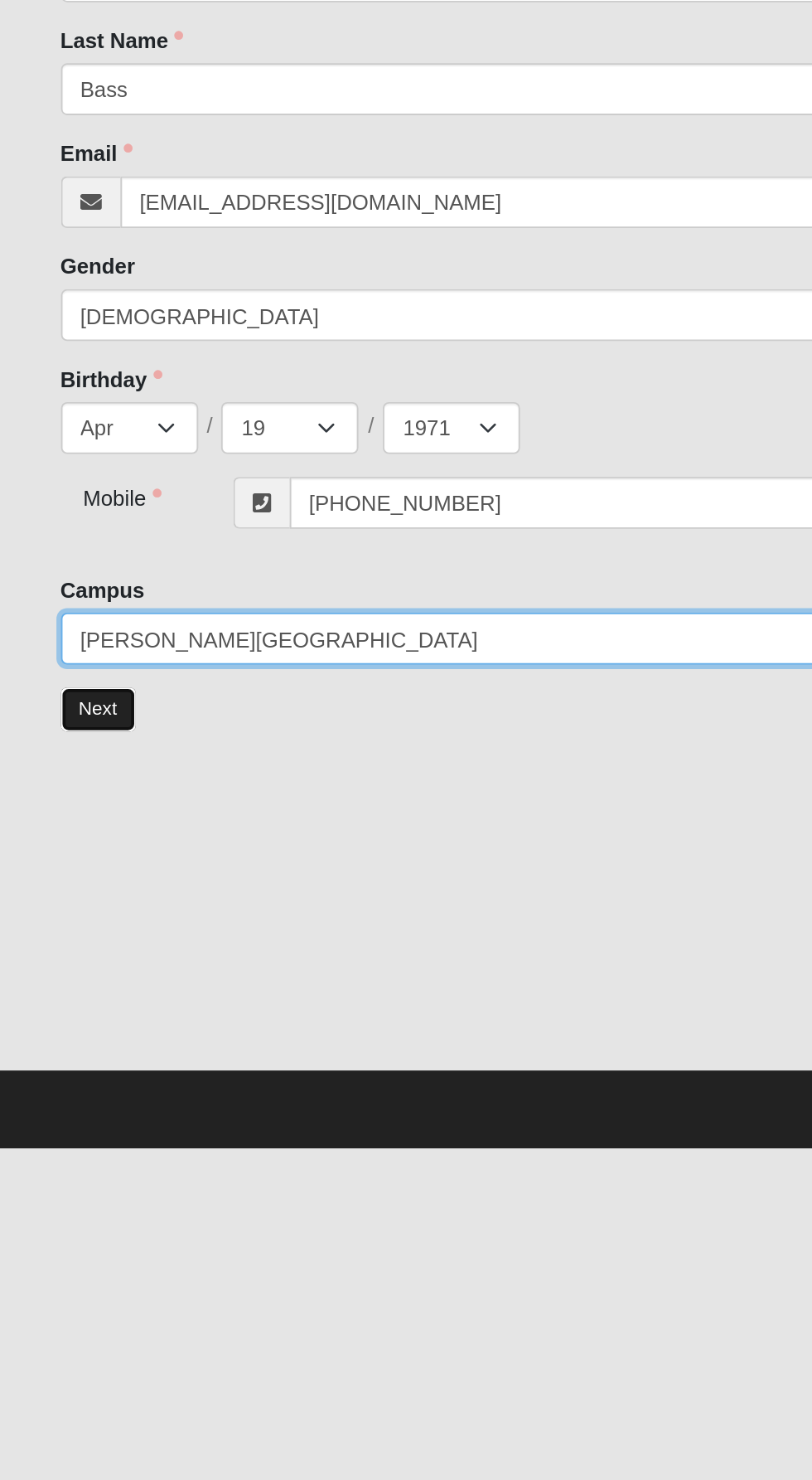
click at [66, 902] on button "Next" at bounding box center [53, 898] width 40 height 24
